Goal: Obtain resource: Download file/media

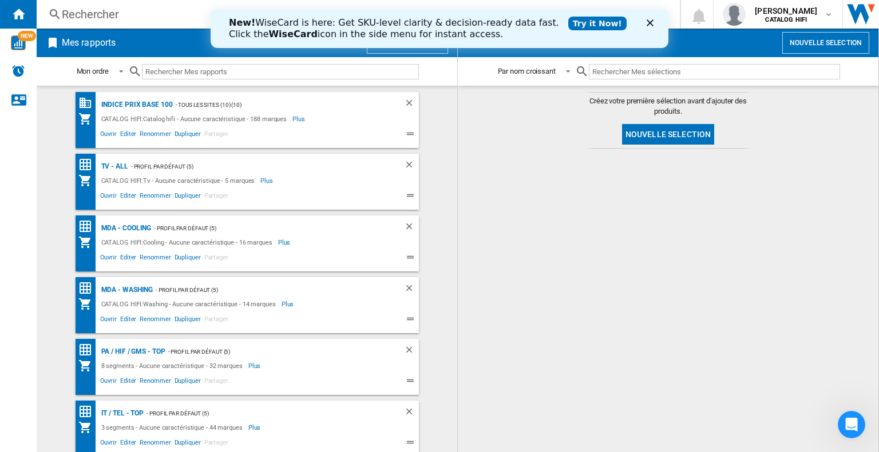
click at [646, 25] on icon "Fermer" at bounding box center [649, 22] width 7 height 7
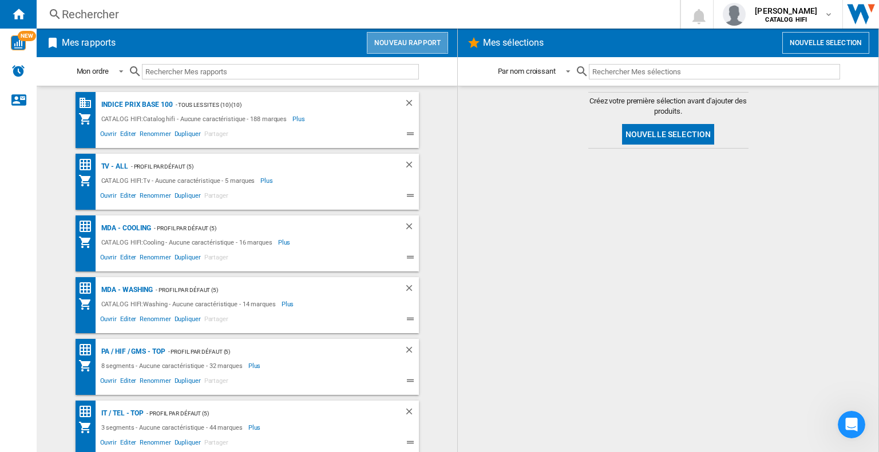
click at [396, 39] on button "Nouveau rapport" at bounding box center [407, 43] width 81 height 22
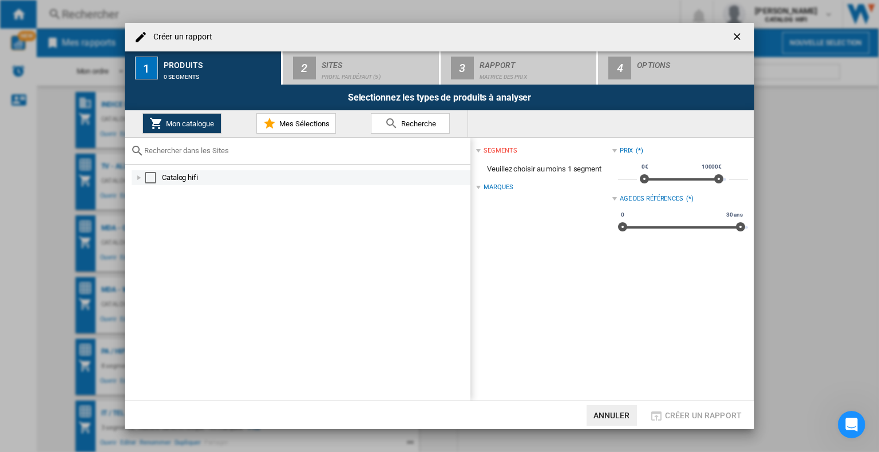
click at [149, 178] on div "Select" at bounding box center [150, 177] width 11 height 11
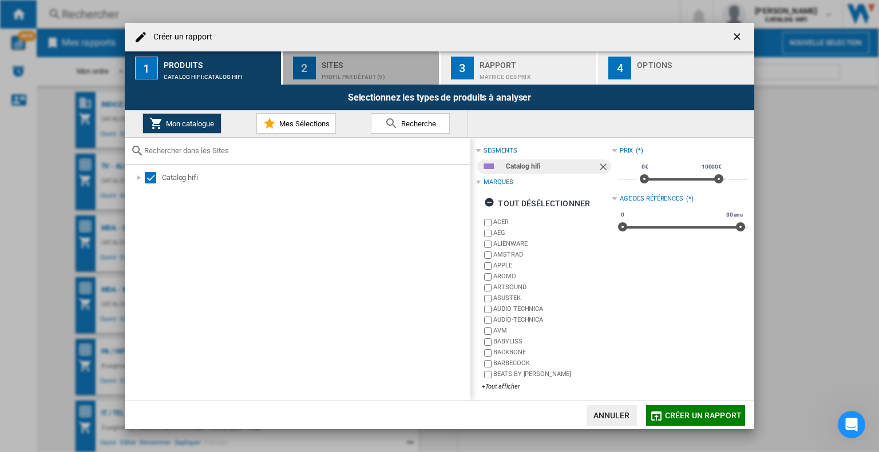
click at [352, 82] on button "2 Sites Profil par défaut (5)" at bounding box center [361, 67] width 157 height 33
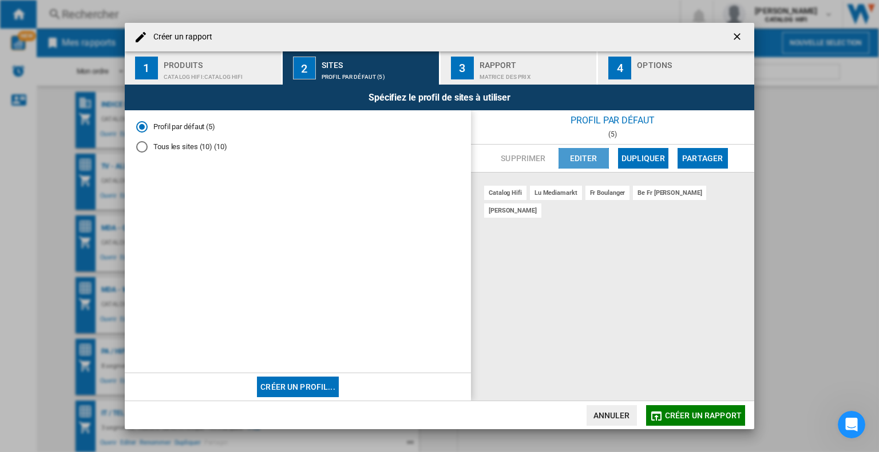
click at [570, 155] on button "Editer" at bounding box center [583, 158] width 50 height 21
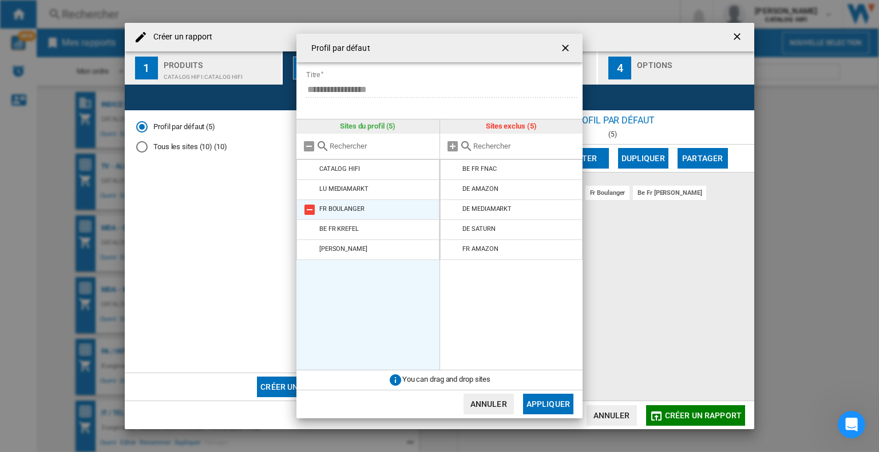
click at [309, 207] on md-icon at bounding box center [310, 210] width 14 height 14
click at [309, 208] on md-icon at bounding box center [310, 210] width 14 height 14
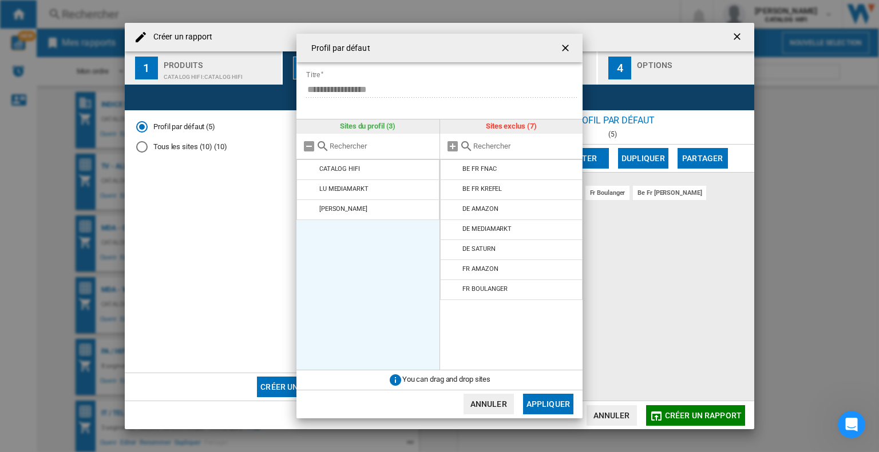
click at [309, 208] on md-icon at bounding box center [310, 210] width 14 height 14
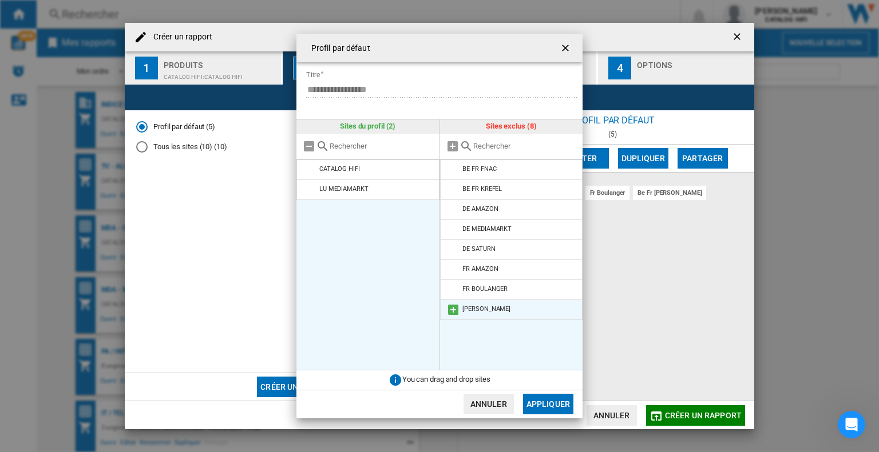
click at [476, 311] on div "[PERSON_NAME]" at bounding box center [486, 308] width 48 height 7
click at [444, 312] on li "[PERSON_NAME]" at bounding box center [511, 310] width 143 height 21
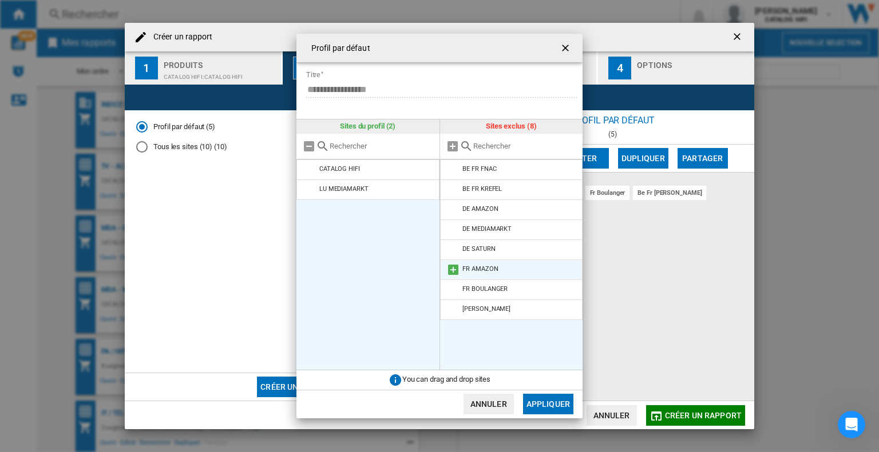
click at [453, 269] on md-icon at bounding box center [453, 270] width 14 height 14
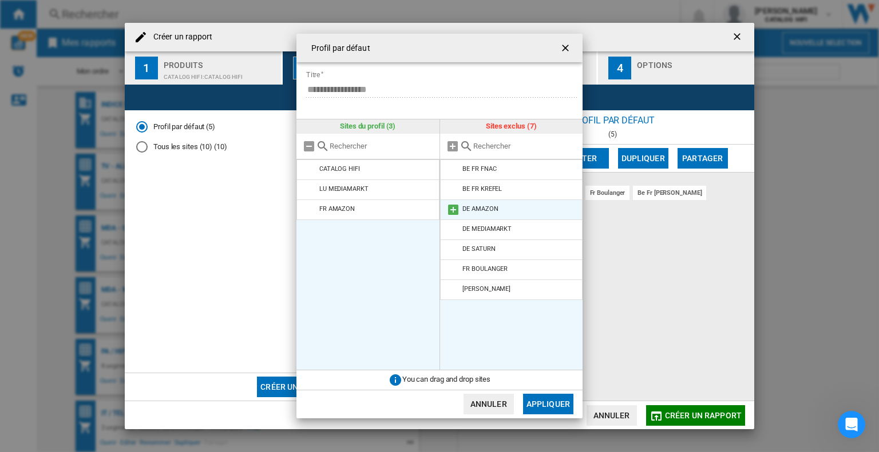
click at [451, 215] on md-icon at bounding box center [453, 210] width 14 height 14
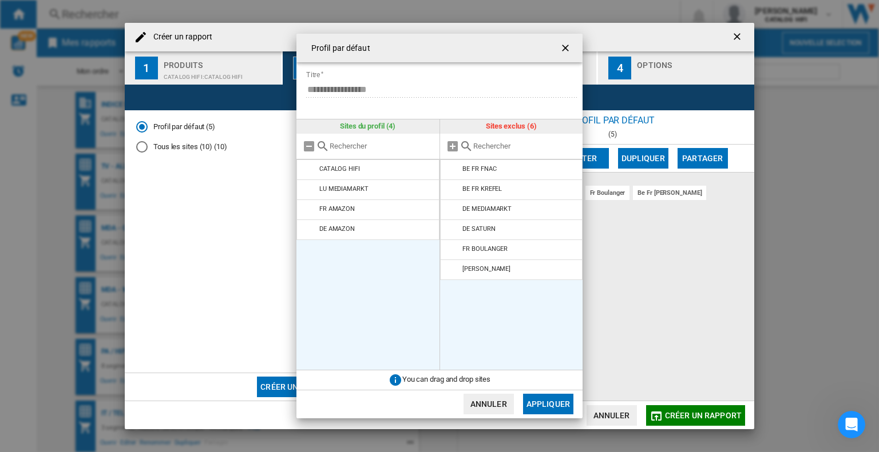
click at [543, 400] on button "Appliquer" at bounding box center [548, 404] width 50 height 21
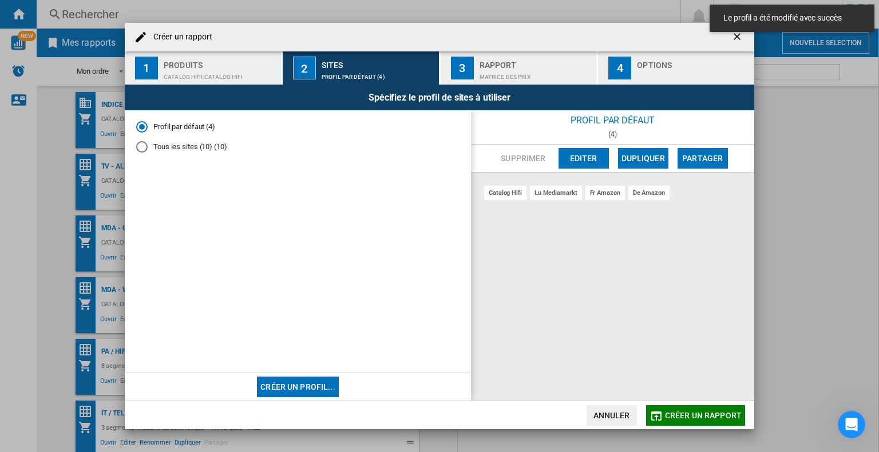
click at [702, 418] on span "Créer un rapport" at bounding box center [703, 415] width 77 height 9
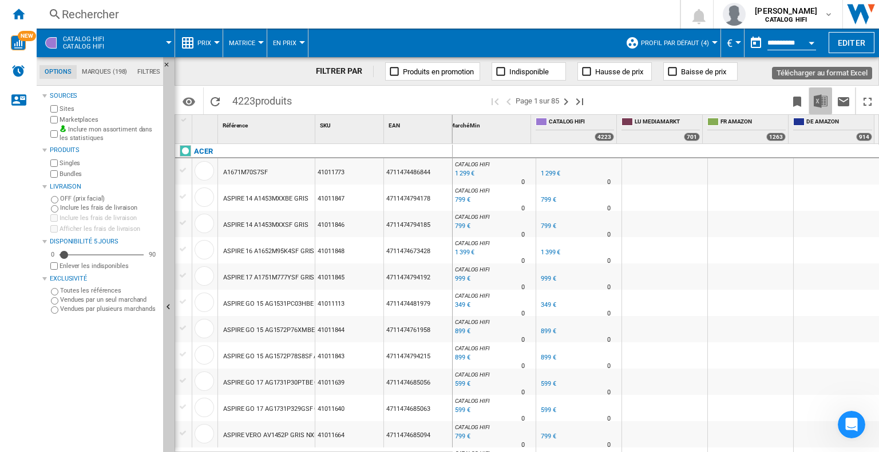
click at [821, 94] on img "Télécharger au format Excel" at bounding box center [820, 101] width 14 height 14
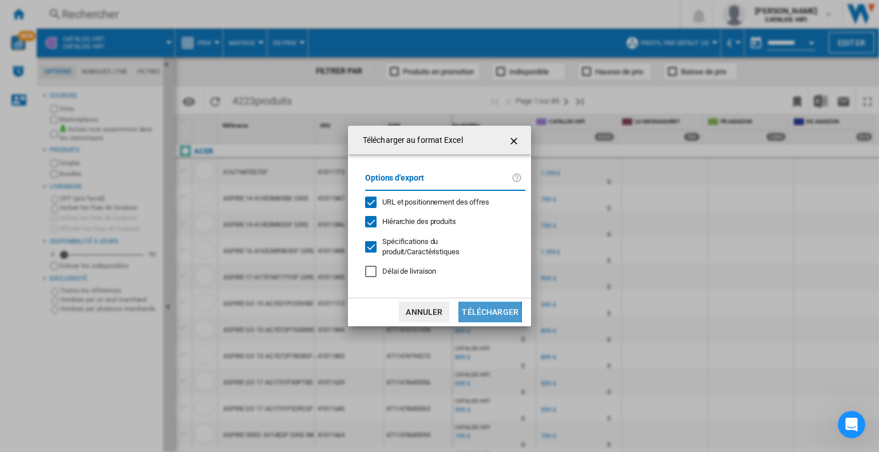
click at [476, 308] on button "Télécharger" at bounding box center [489, 312] width 63 height 21
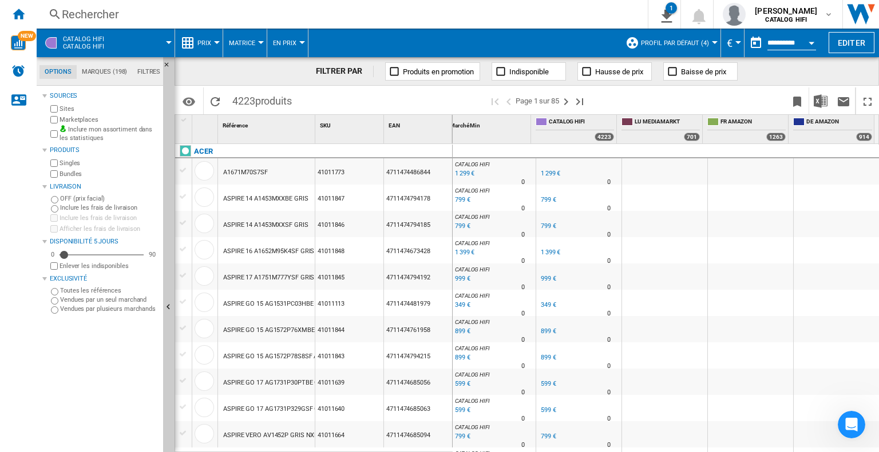
scroll to position [0, 64]
